Goal: Task Accomplishment & Management: Complete application form

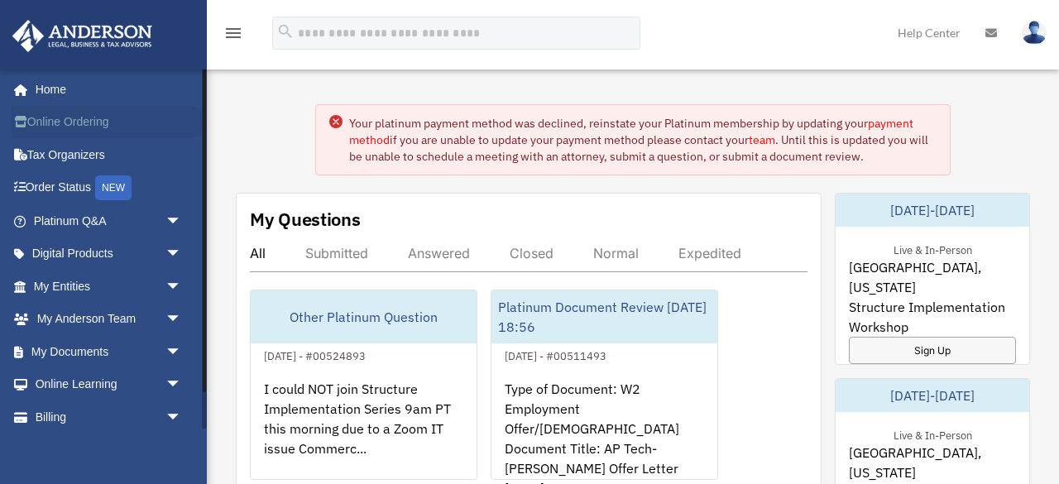
click at [83, 117] on link "Online Ordering" at bounding box center [109, 122] width 195 height 33
click at [79, 279] on link "My Entities arrow_drop_down" at bounding box center [109, 286] width 195 height 33
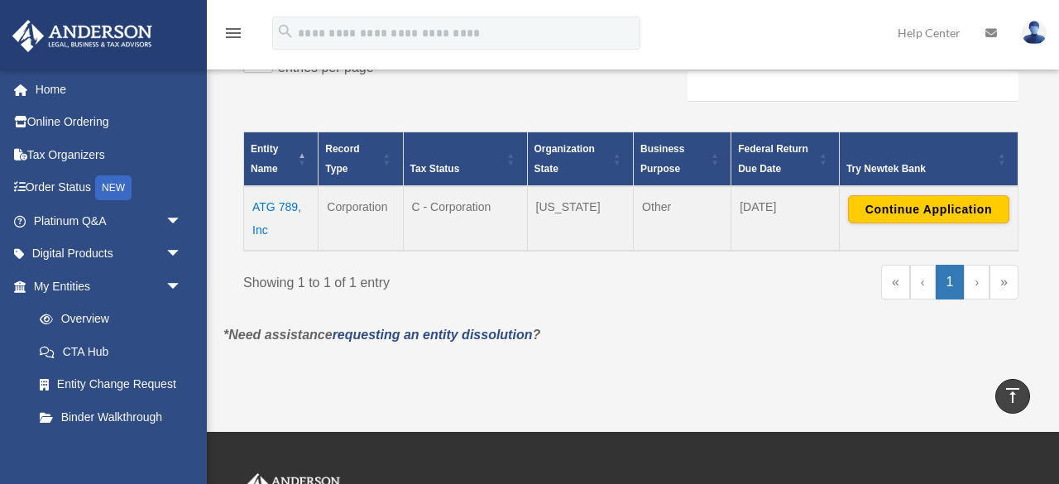
scroll to position [301, 0]
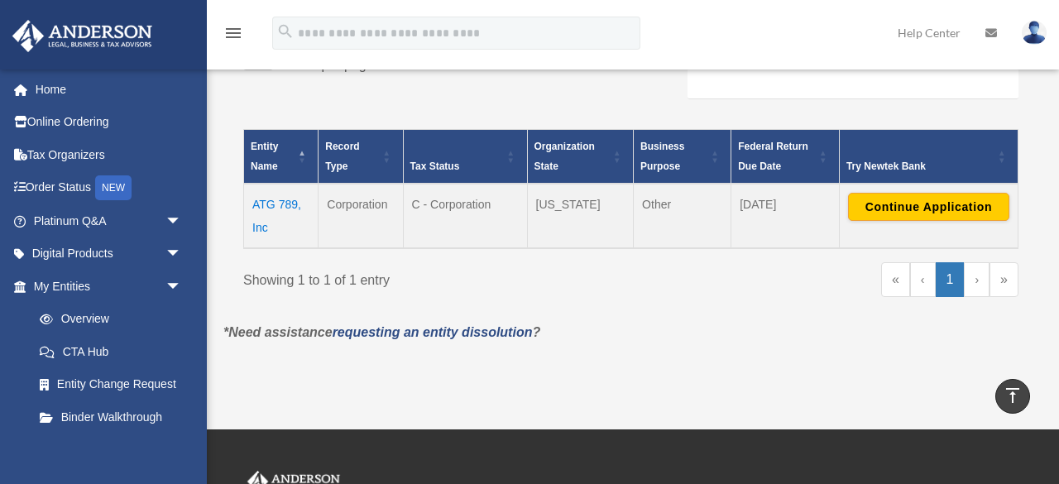
click at [261, 204] on td "ATG 789, Inc" at bounding box center [281, 216] width 74 height 65
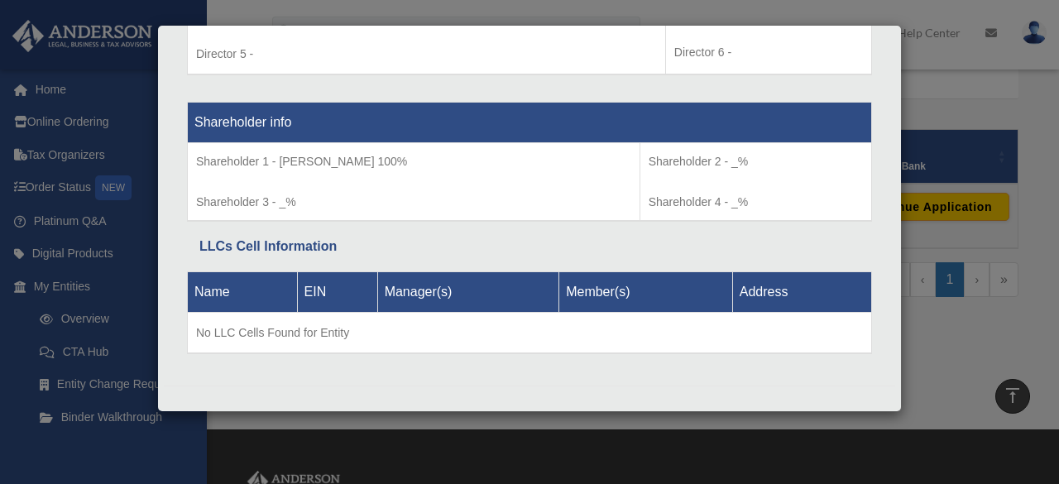
scroll to position [472, 0]
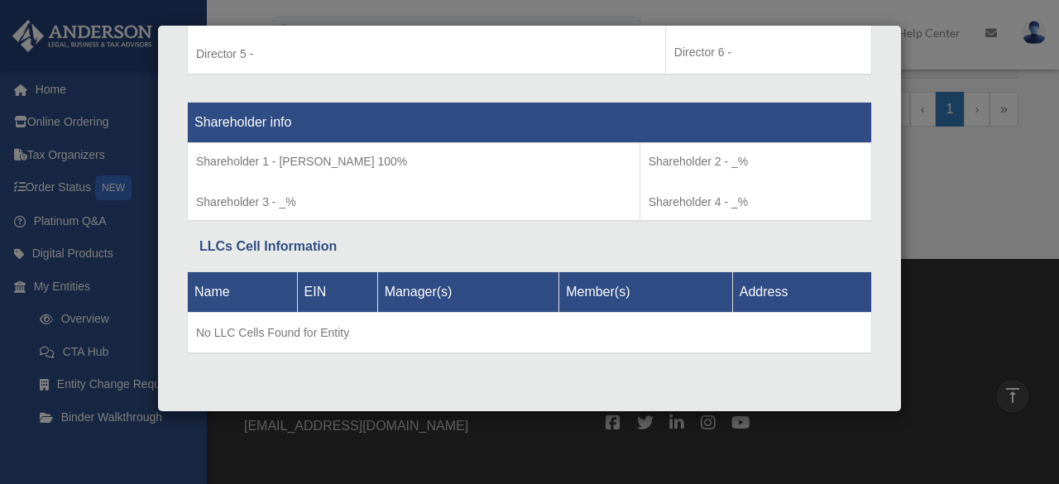
click at [969, 195] on div "Details × Articles Sent Organizational Date" at bounding box center [529, 242] width 1059 height 484
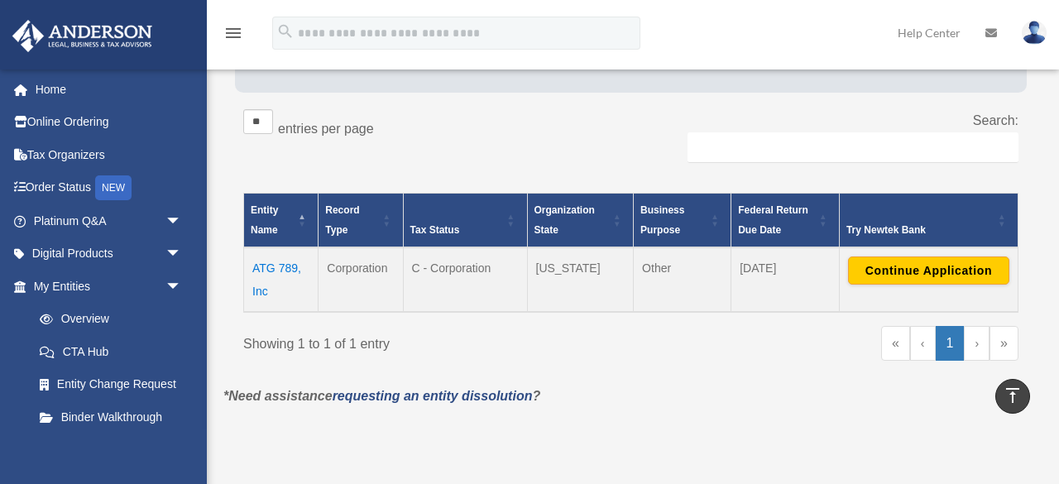
scroll to position [233, 0]
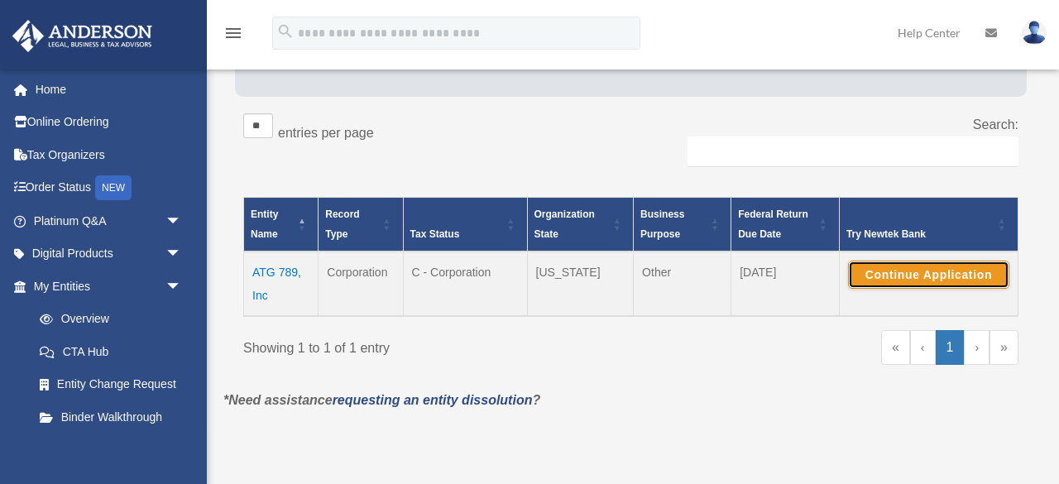
click at [907, 273] on button "Continue Application" at bounding box center [928, 275] width 161 height 28
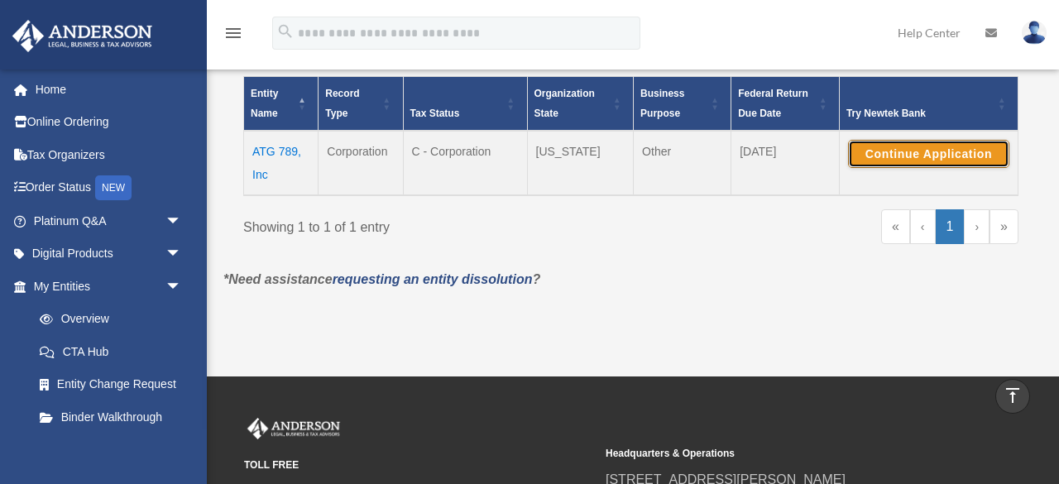
scroll to position [354, 0]
click at [1001, 230] on link "»" at bounding box center [1003, 226] width 29 height 35
